Goal: Transaction & Acquisition: Purchase product/service

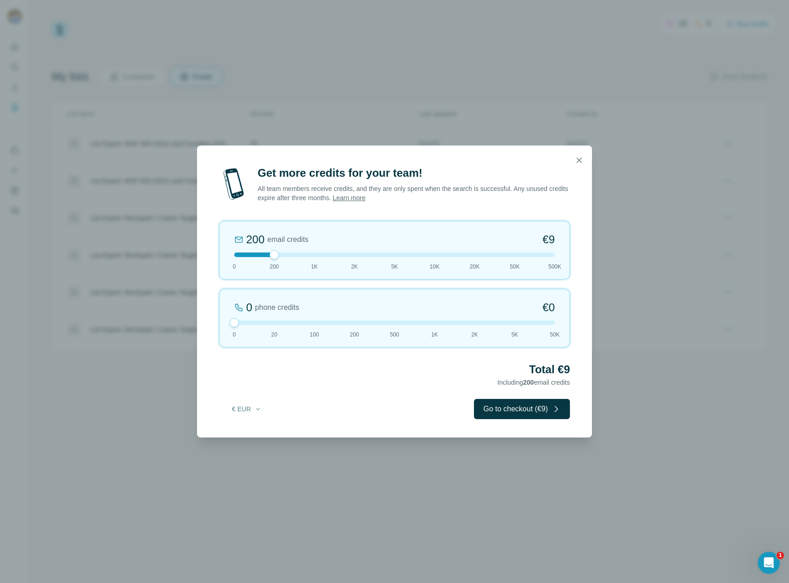
drag, startPoint x: 274, startPoint y: 325, endPoint x: 211, endPoint y: 323, distance: 62.4
click at [211, 323] on div "Get more credits for your team! All team members receive credits, and they are …" at bounding box center [394, 302] width 395 height 272
click at [489, 409] on button "Go to checkout (€9)" at bounding box center [522, 409] width 96 height 20
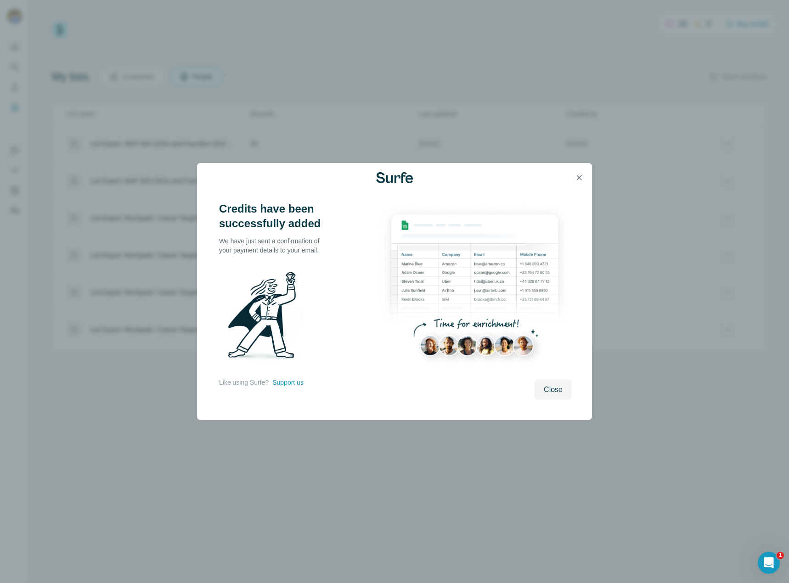
click at [554, 390] on span "Close" at bounding box center [552, 389] width 19 height 11
